Goal: Task Accomplishment & Management: Use online tool/utility

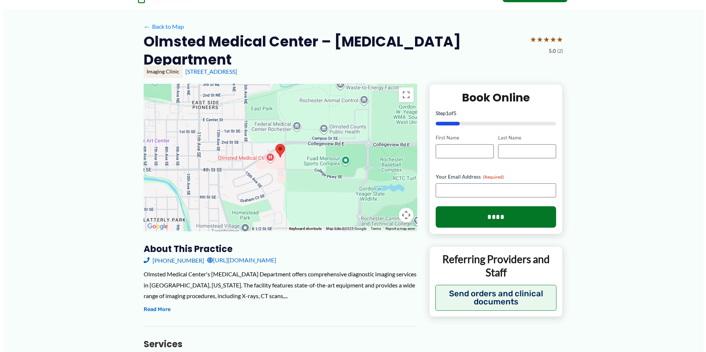
scroll to position [74, 0]
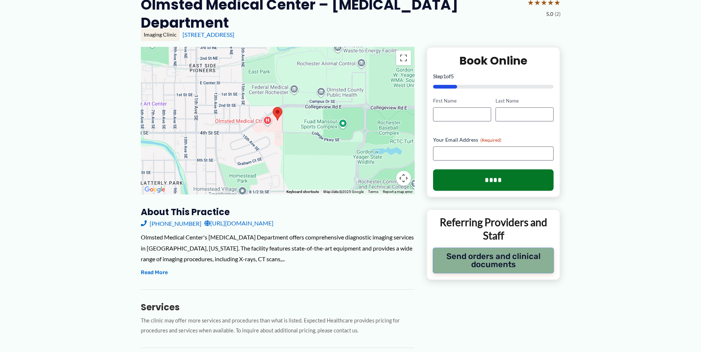
click at [455, 248] on button "Send orders and clinical documents" at bounding box center [494, 261] width 122 height 26
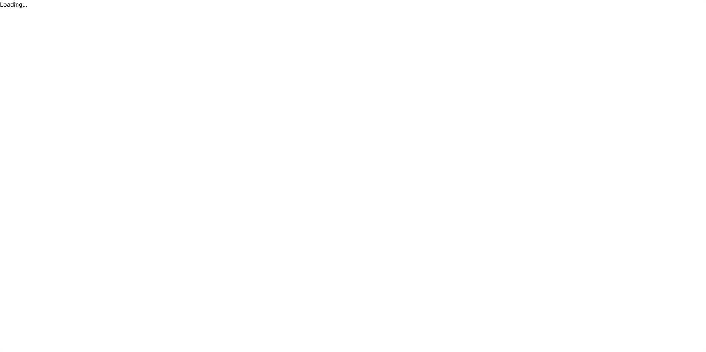
scroll to position [0, 0]
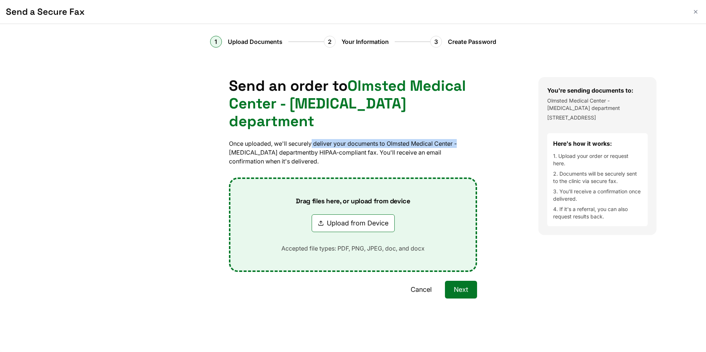
drag, startPoint x: 312, startPoint y: 126, endPoint x: 462, endPoint y: 126, distance: 150.7
click at [462, 139] on p "Once uploaded, we'll securely deliver your documents to Olmsted Medical Center …" at bounding box center [353, 152] width 248 height 27
click at [329, 139] on p "Once uploaded, we'll securely deliver your documents to Olmsted Medical Center …" at bounding box center [353, 152] width 248 height 27
click at [473, 281] on button "Next" at bounding box center [461, 290] width 32 height 18
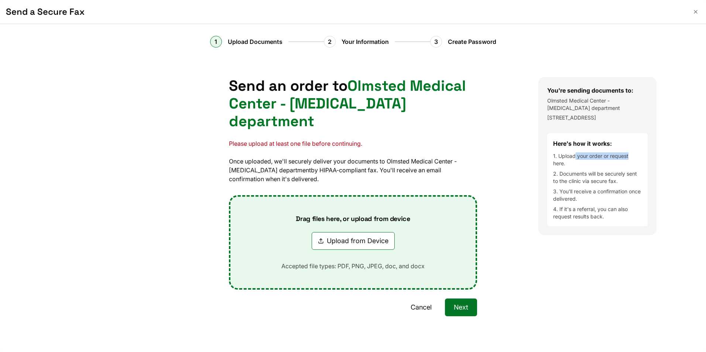
drag, startPoint x: 574, startPoint y: 165, endPoint x: 637, endPoint y: 164, distance: 62.4
click at [637, 164] on li "1. Upload your order or request here." at bounding box center [597, 160] width 89 height 15
drag, startPoint x: 637, startPoint y: 164, endPoint x: 580, endPoint y: 185, distance: 61.1
click at [585, 183] on li "2. Documents will be securely sent to the clinic via secure fax." at bounding box center [597, 177] width 89 height 15
click at [343, 232] on button "Upload from Device" at bounding box center [353, 241] width 83 height 18
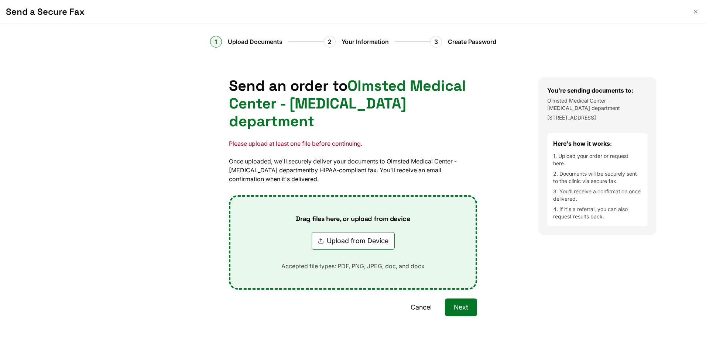
click at [338, 157] on p "Once uploaded, we'll securely deliver your documents to Olmsted Medical Center …" at bounding box center [353, 170] width 248 height 27
drag, startPoint x: 308, startPoint y: 144, endPoint x: 456, endPoint y: 139, distance: 148.2
click at [456, 139] on div "Send an order to Olmsted Medical Center - [MEDICAL_DATA] department Please uplo…" at bounding box center [353, 214] width 248 height 275
click at [394, 158] on p "Once uploaded, we'll securely deliver your documents to Olmsted Medical Center …" at bounding box center [353, 170] width 248 height 27
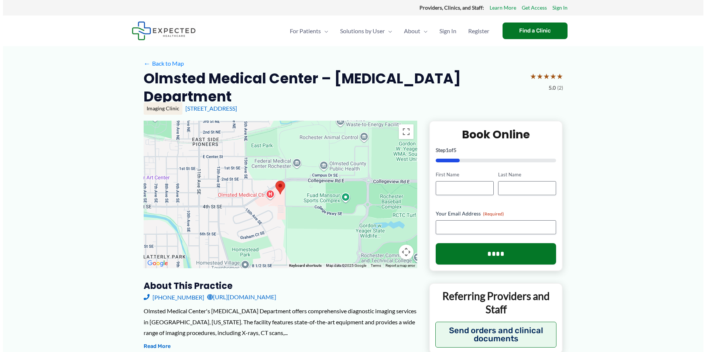
scroll to position [74, 0]
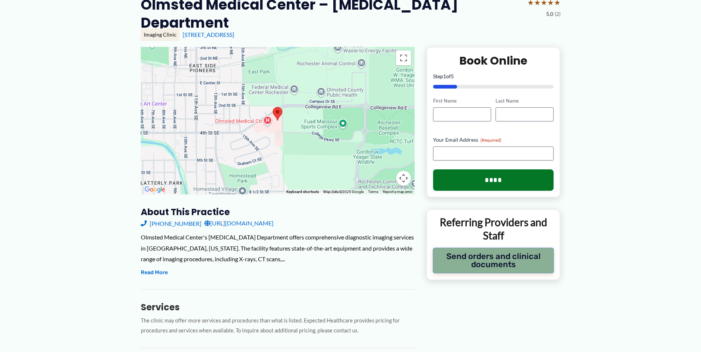
click at [458, 255] on button "Send orders and clinical documents" at bounding box center [494, 261] width 122 height 26
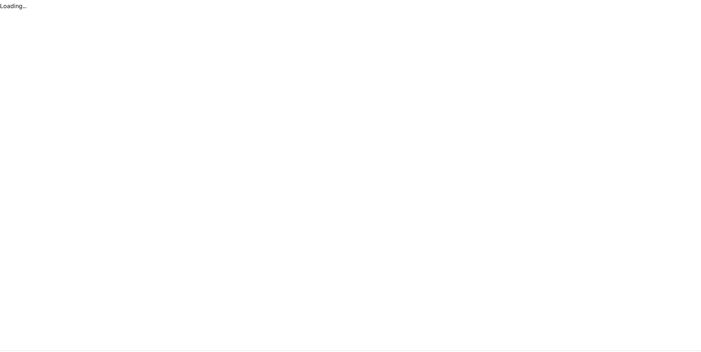
scroll to position [0, 0]
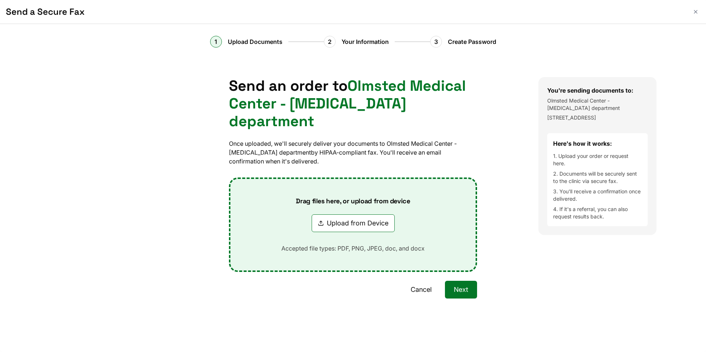
click at [57, 13] on h1 "Send a Secure Fax" at bounding box center [346, 12] width 680 height 12
click at [700, 102] on div "You're sending documents to: Olmsted Medical Center - Radiology department 1650…" at bounding box center [623, 205] width 168 height 257
drag, startPoint x: 704, startPoint y: 102, endPoint x: 622, endPoint y: 123, distance: 84.7
click at [622, 122] on p "[STREET_ADDRESS]" at bounding box center [597, 117] width 100 height 7
click at [365, 215] on button "Upload from Device" at bounding box center [353, 224] width 83 height 18
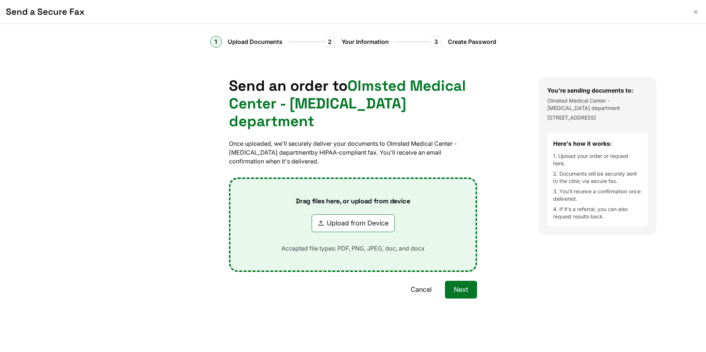
click at [358, 215] on button "Upload from Device" at bounding box center [353, 224] width 83 height 18
click at [506, 301] on div "Send an order to Olmsted Medical Center - Radiology department Once uploaded, w…" at bounding box center [353, 205] width 371 height 257
drag, startPoint x: 313, startPoint y: 185, endPoint x: 413, endPoint y: 189, distance: 100.5
click at [413, 189] on div "Drag files here, or upload from device Upload from Device Accepted file types: …" at bounding box center [353, 225] width 167 height 92
click at [427, 281] on button "Cancel" at bounding box center [421, 290] width 39 height 18
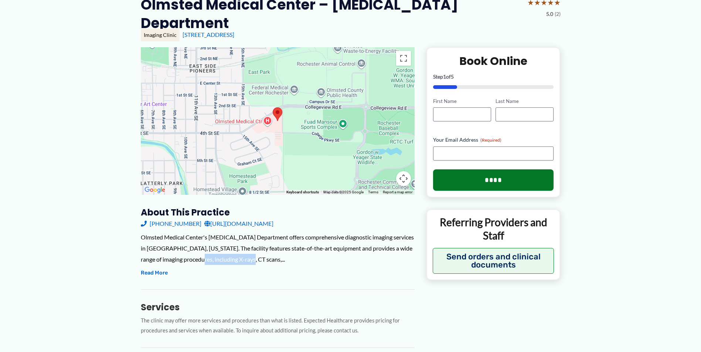
drag, startPoint x: 218, startPoint y: 244, endPoint x: 281, endPoint y: 241, distance: 64.0
click at [281, 241] on div "Olmsted Medical Center's [MEDICAL_DATA] Department offers comprehensive diagnos…" at bounding box center [278, 248] width 274 height 33
drag, startPoint x: 281, startPoint y: 241, endPoint x: 325, endPoint y: 245, distance: 44.1
click at [326, 245] on div "Olmsted Medical Center's [MEDICAL_DATA] Department offers comprehensive diagnos…" at bounding box center [278, 248] width 274 height 33
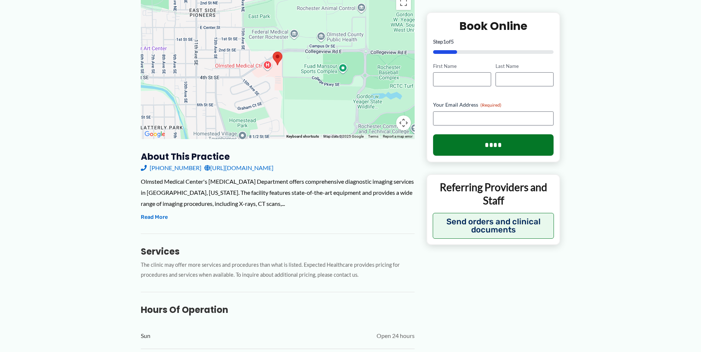
scroll to position [93, 0]
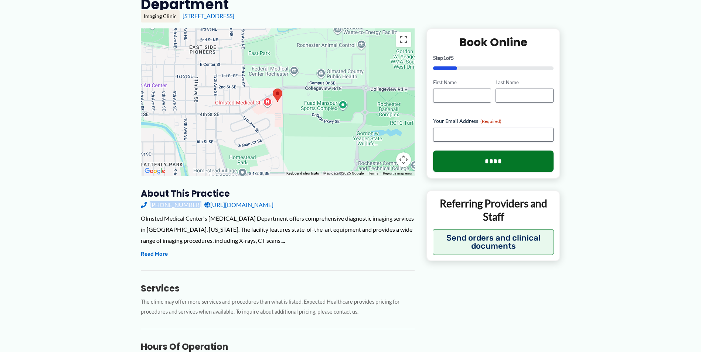
drag, startPoint x: 133, startPoint y: 193, endPoint x: 197, endPoint y: 193, distance: 63.5
drag, startPoint x: 197, startPoint y: 193, endPoint x: 287, endPoint y: 240, distance: 101.5
click at [286, 240] on div "Olmsted Medical Center's Radiology Department offers comprehensive diagnostic i…" at bounding box center [278, 236] width 274 height 46
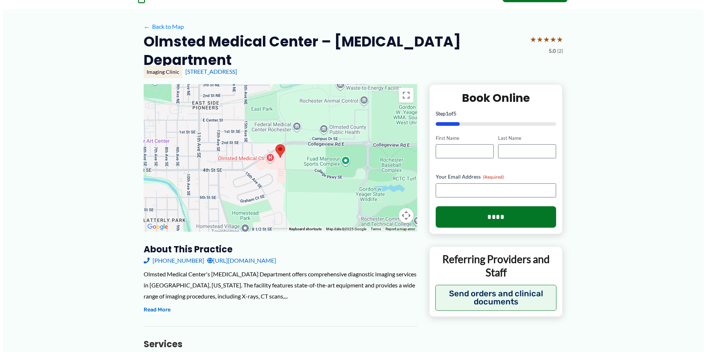
scroll to position [74, 0]
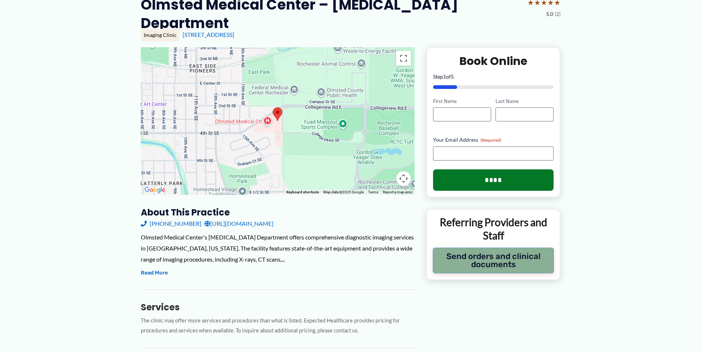
click at [496, 248] on button "Send orders and clinical documents" at bounding box center [494, 261] width 122 height 26
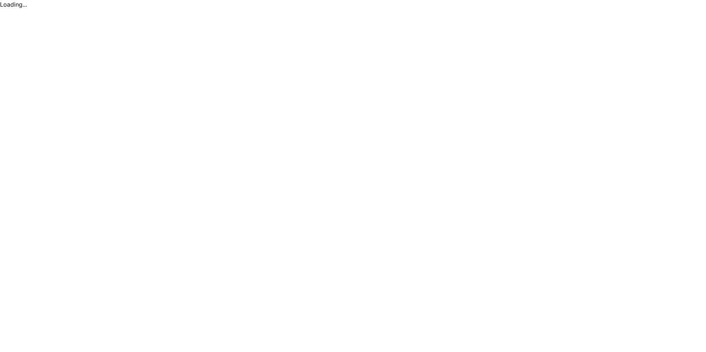
scroll to position [0, 0]
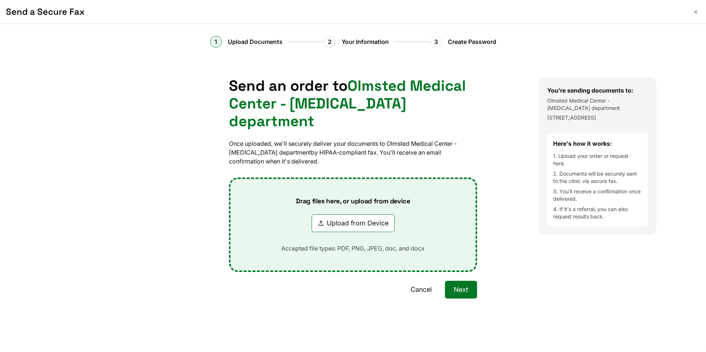
click at [348, 215] on button "Upload from Device" at bounding box center [353, 224] width 83 height 18
